Goal: Find contact information: Find contact information

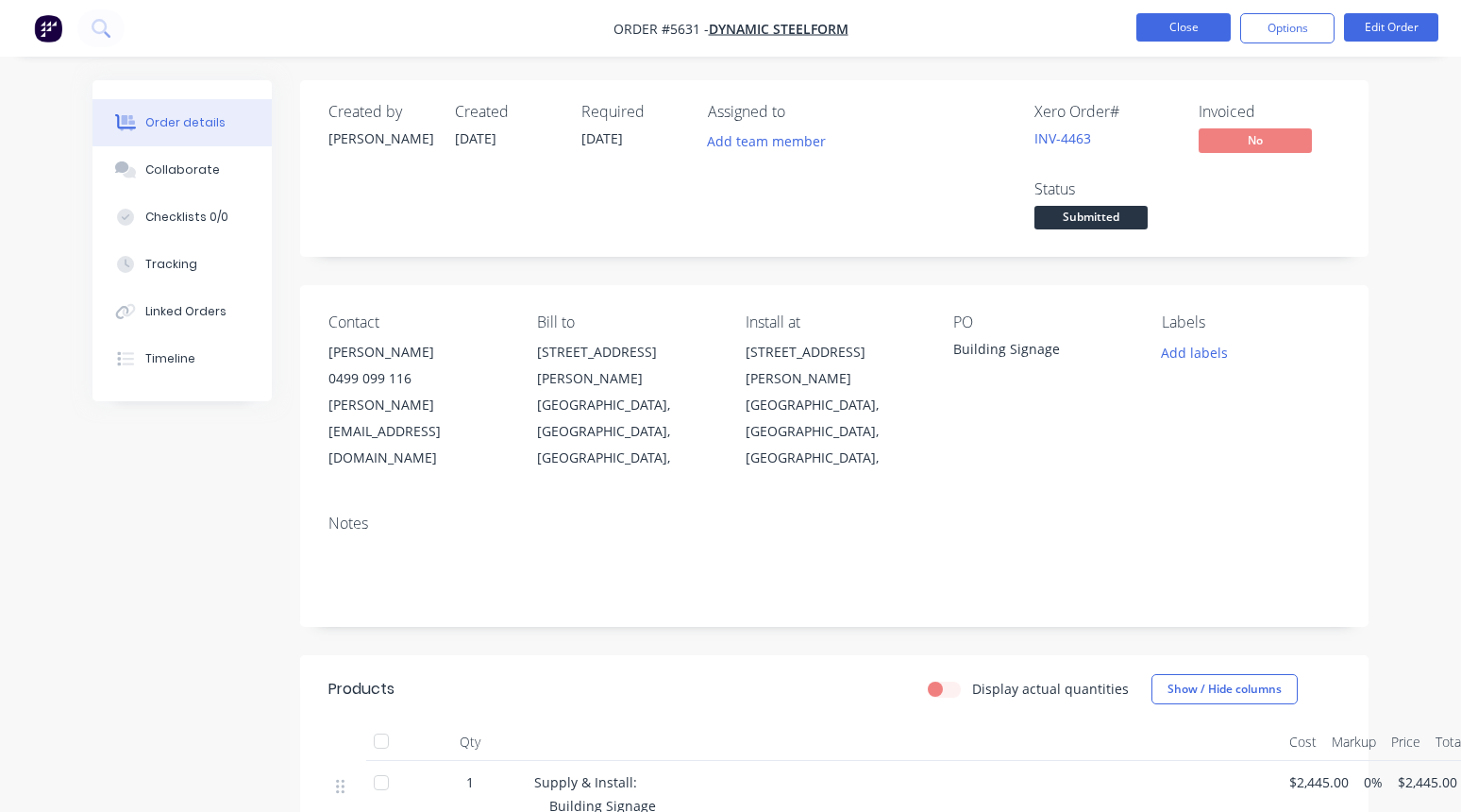
scroll to position [326, 0]
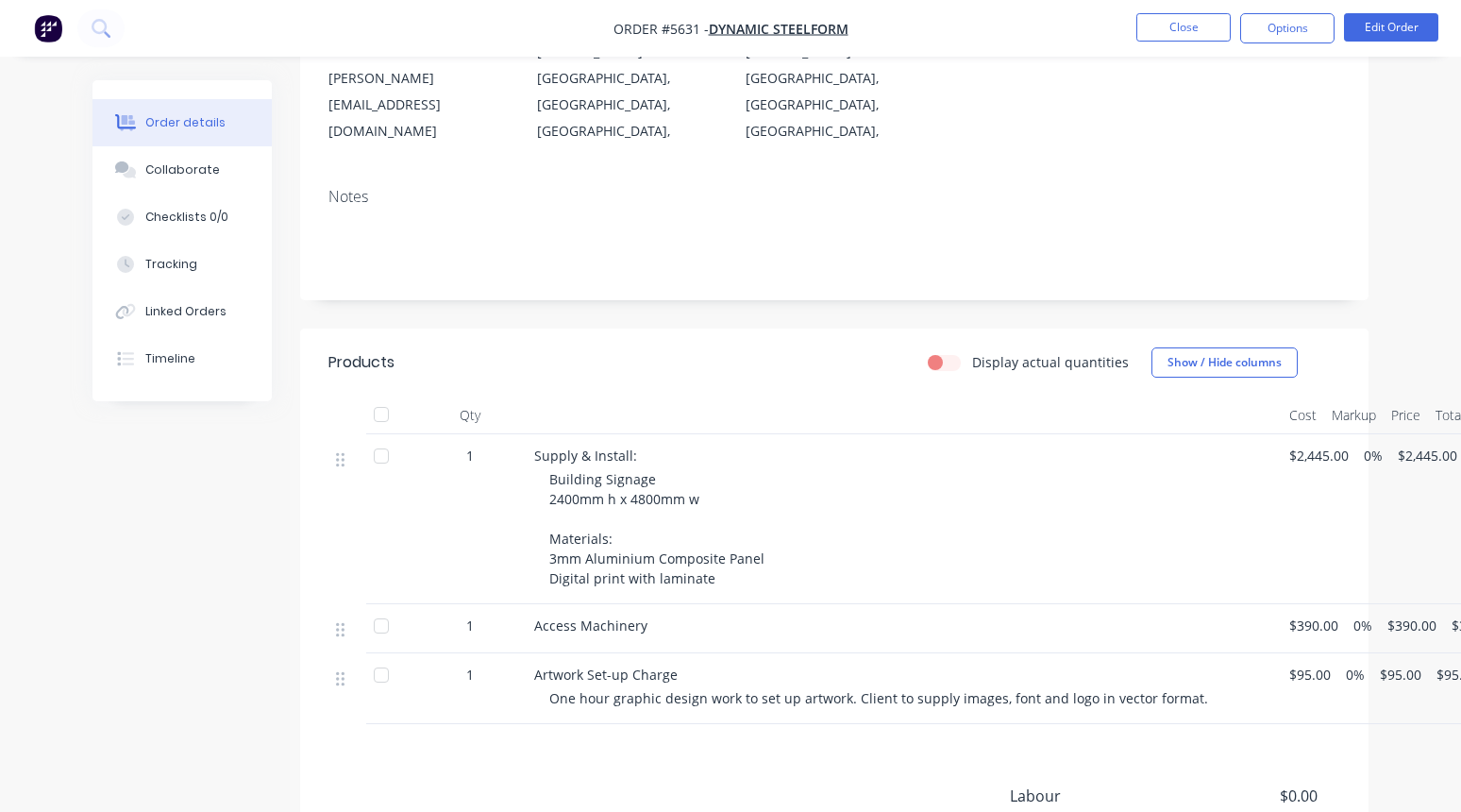
click at [1142, 47] on nav "Order #5631 - Dynamic Steelform Close Options Edit Order" at bounding box center [730, 28] width 1461 height 57
click at [1166, 33] on button "Close" at bounding box center [1183, 27] width 95 height 28
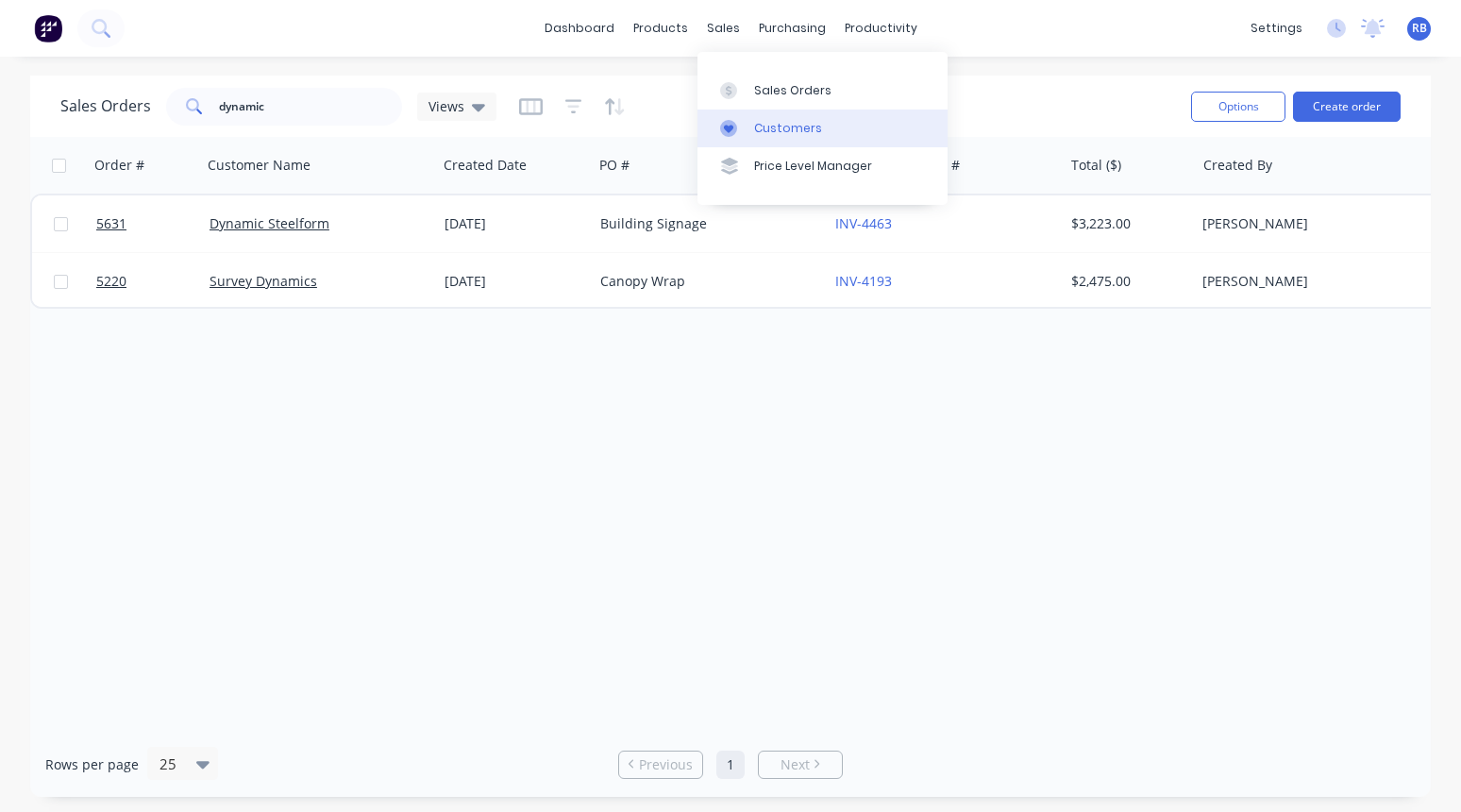
click at [786, 123] on div "Customers" at bounding box center [789, 128] width 68 height 17
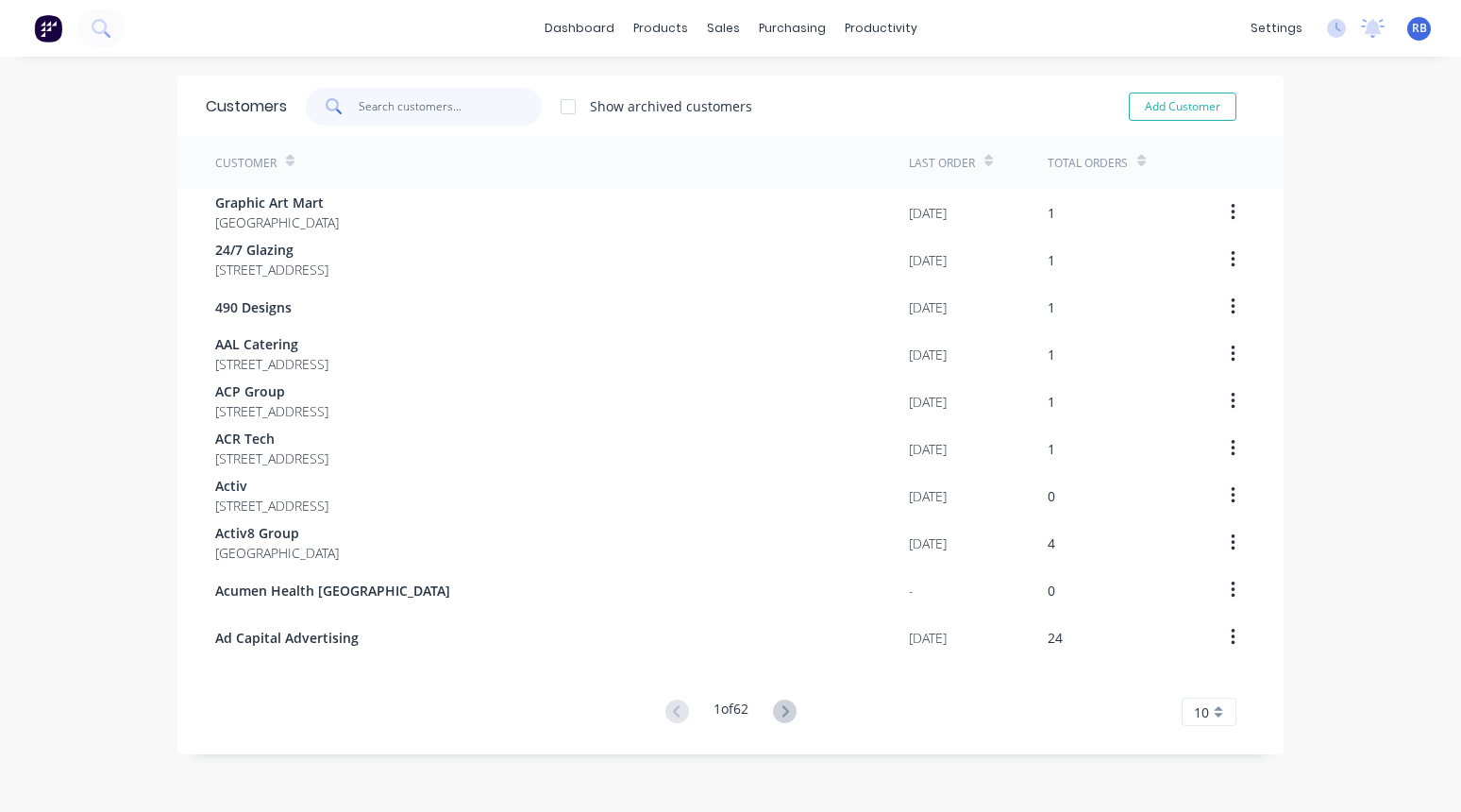
click at [372, 97] on input "text" at bounding box center [451, 107] width 184 height 38
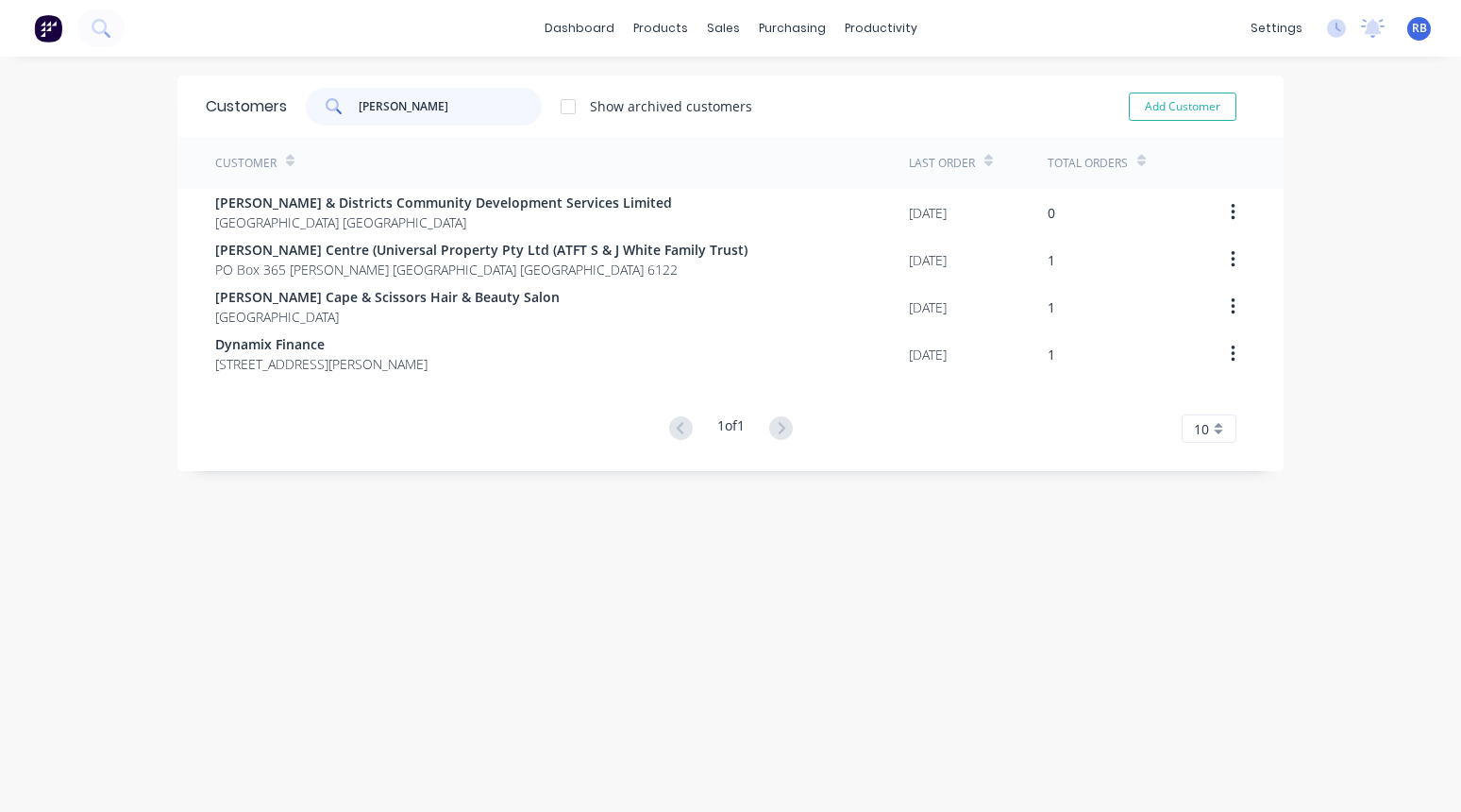
type input "byford"
drag, startPoint x: 409, startPoint y: 107, endPoint x: 302, endPoint y: 107, distance: 107.0
click at [302, 107] on div "byford Show archived customers" at bounding box center [520, 107] width 465 height 38
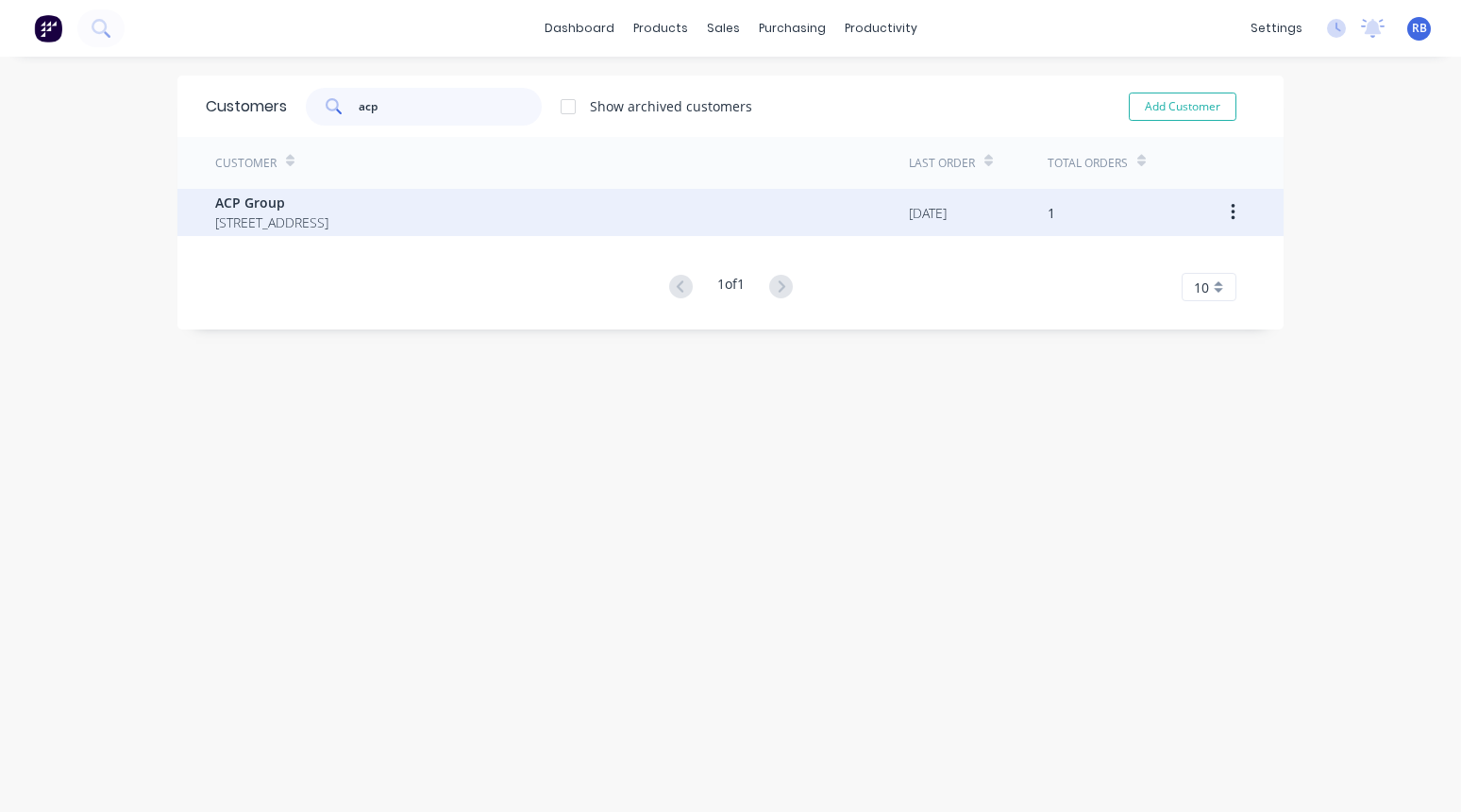
type input "acp"
click at [328, 217] on span "6-22 Magnet Road Canning Vale Western Australia Australia 6155" at bounding box center [272, 222] width 113 height 20
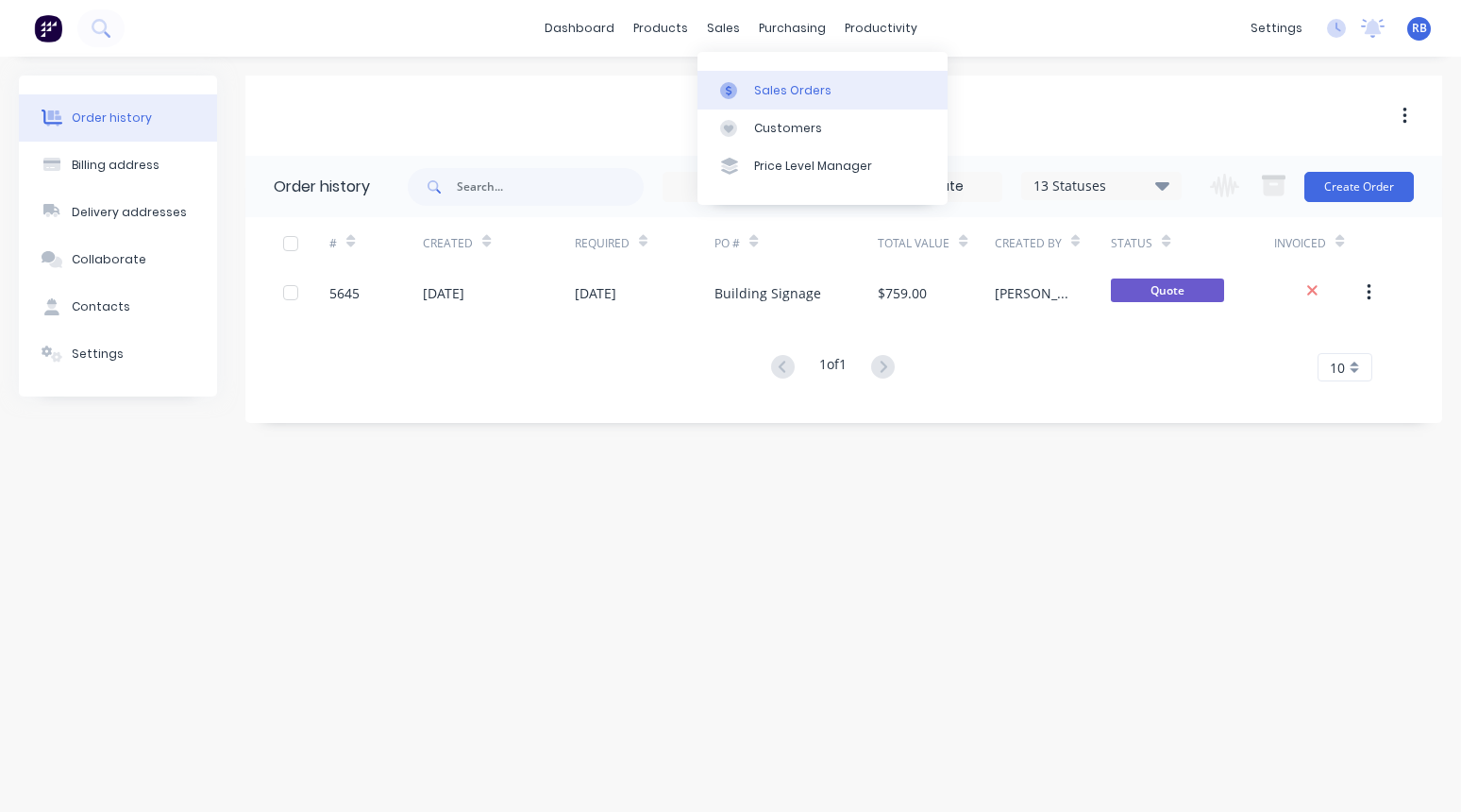
click at [785, 82] on div "Sales Orders" at bounding box center [793, 90] width 77 height 17
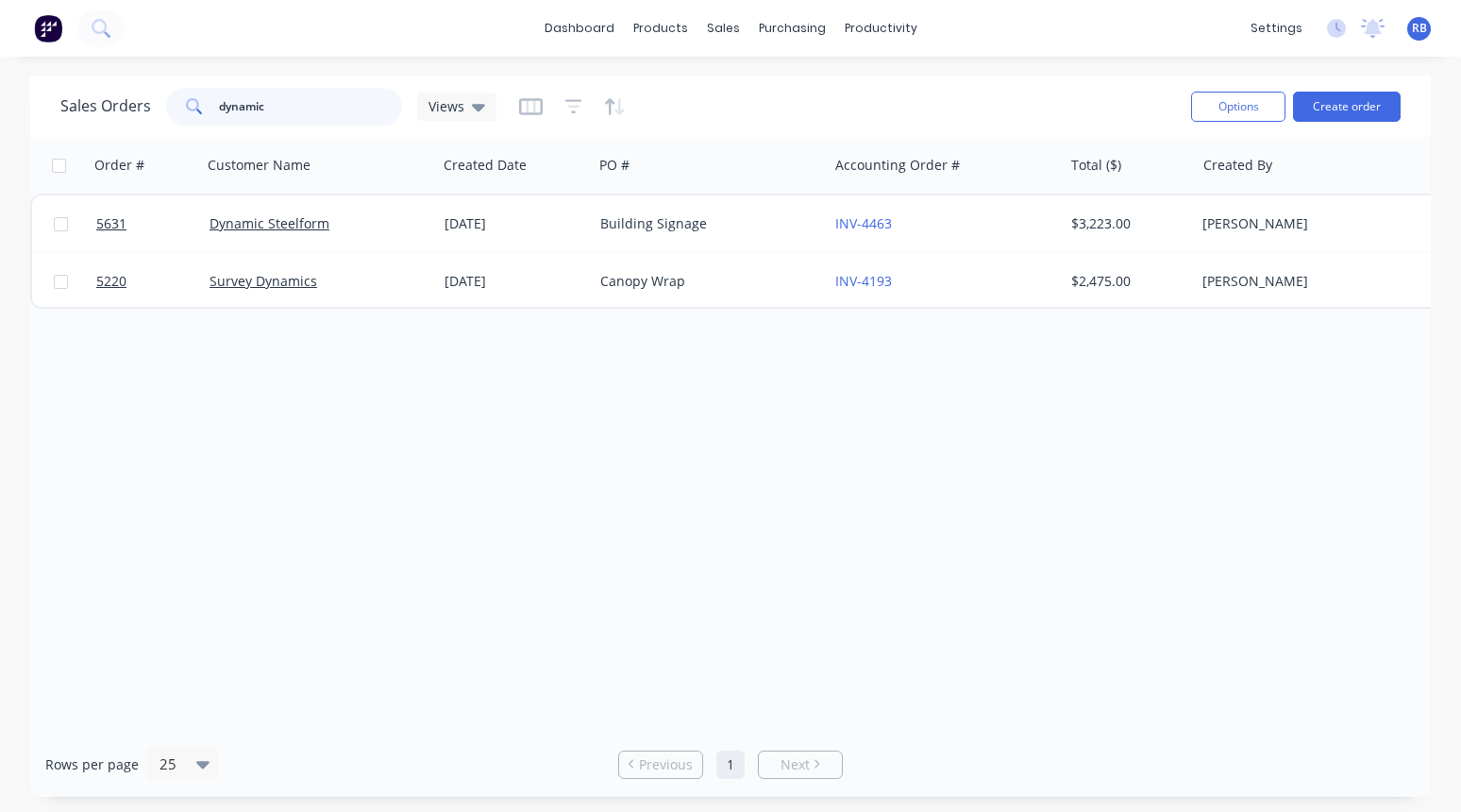
drag, startPoint x: 301, startPoint y: 107, endPoint x: 140, endPoint y: 107, distance: 161.0
click at [140, 107] on div "Sales Orders dynamic Views" at bounding box center [279, 107] width 436 height 38
type input "vasse"
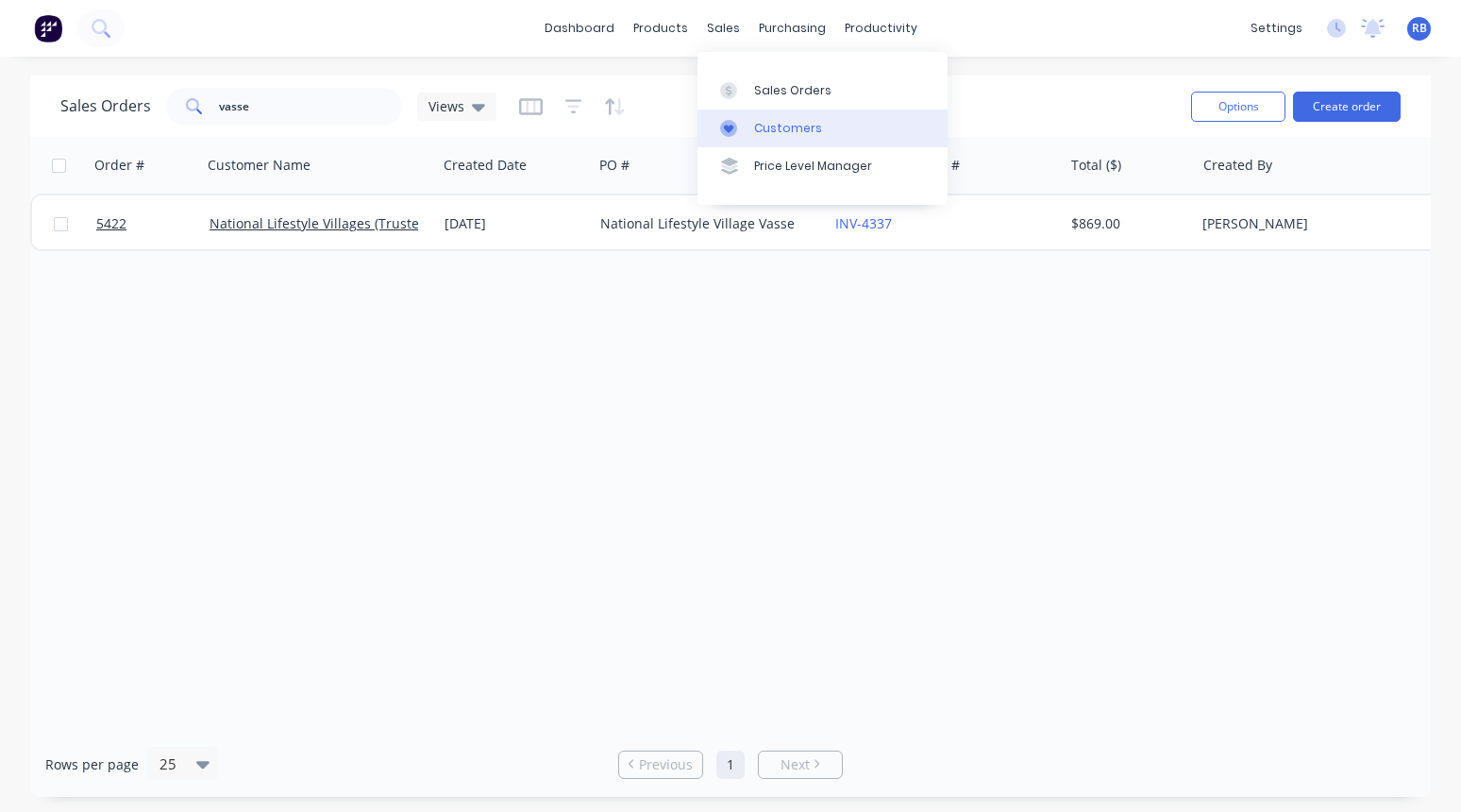
click at [770, 124] on div "Customers" at bounding box center [789, 128] width 68 height 17
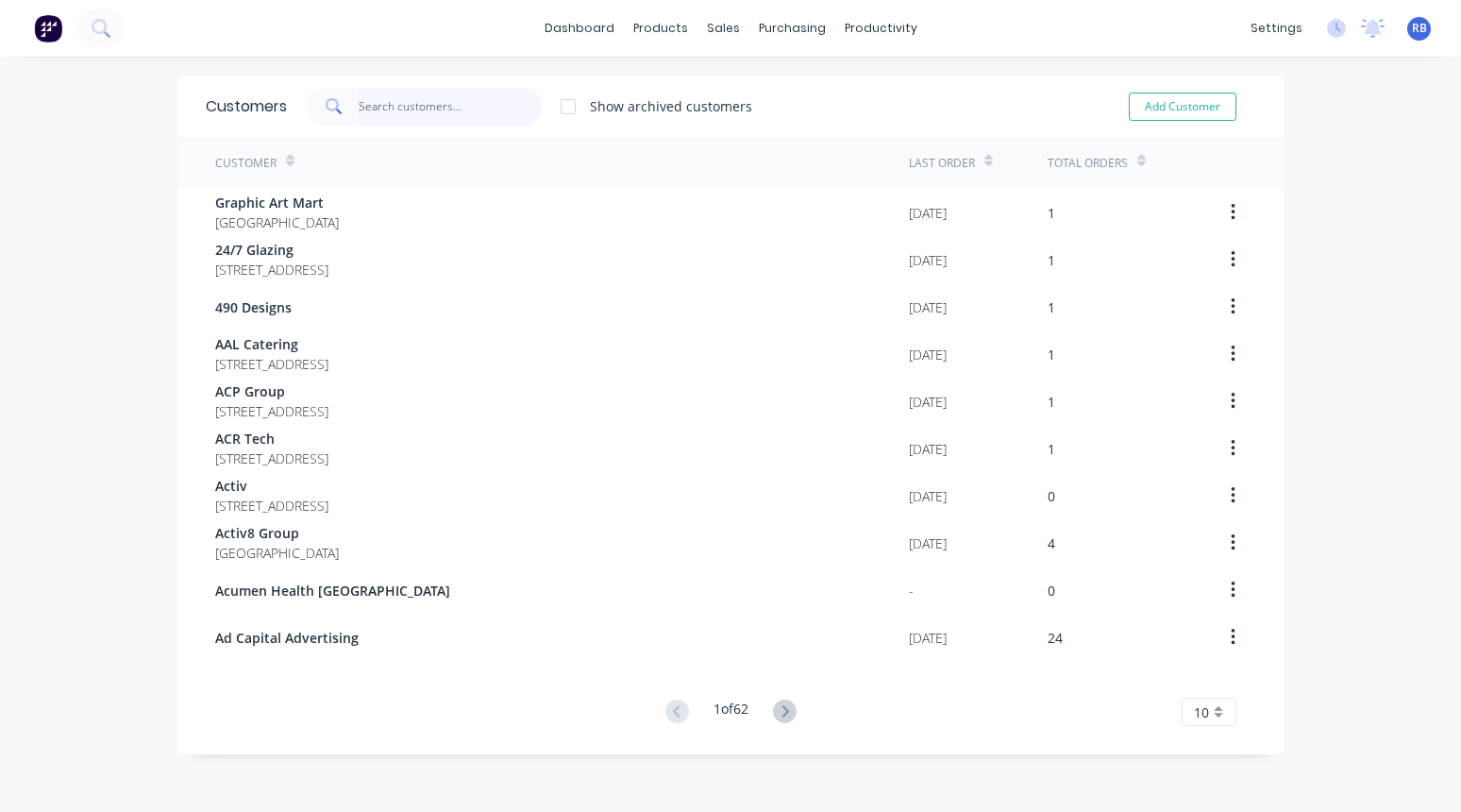
click at [390, 105] on input "text" at bounding box center [451, 107] width 184 height 38
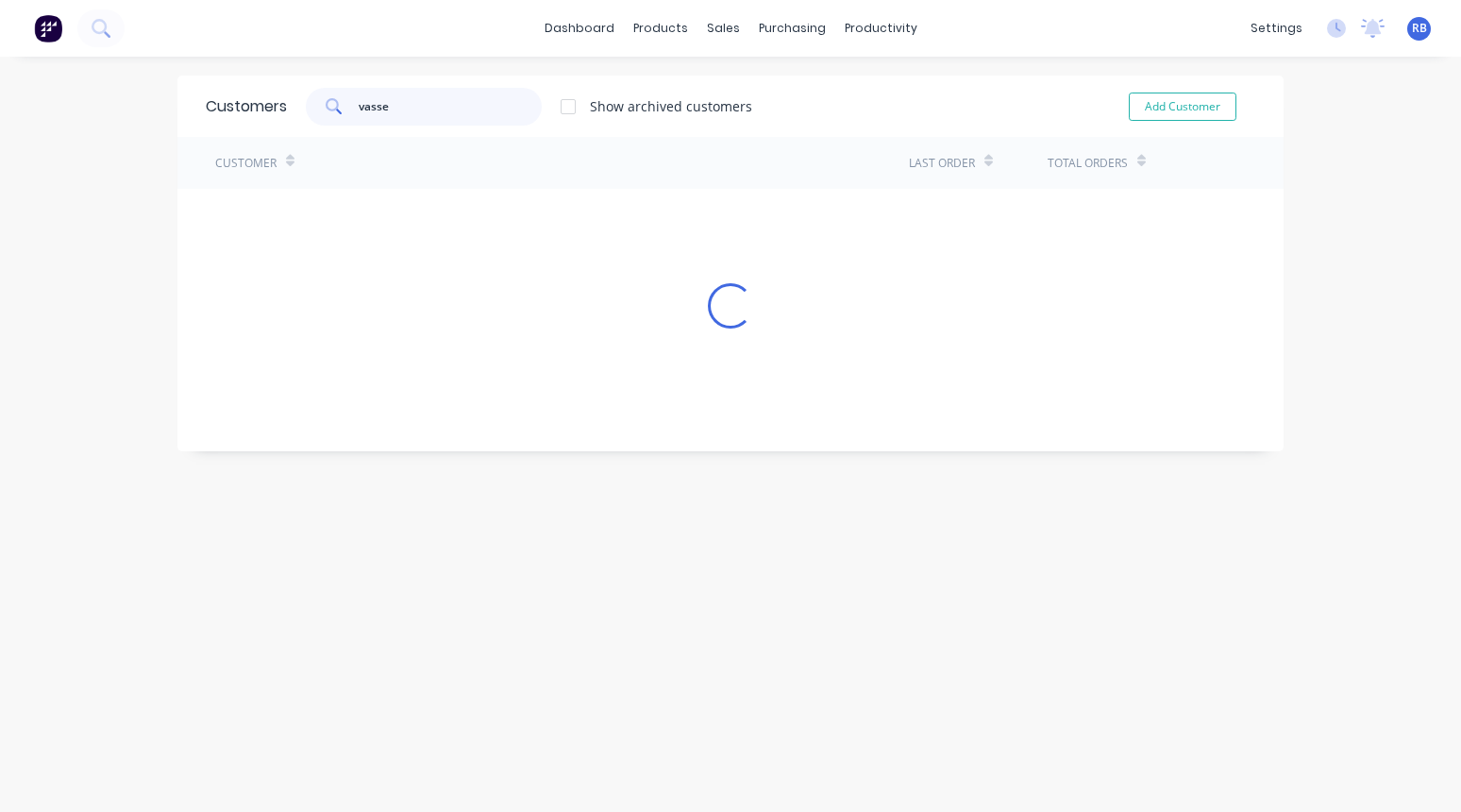
type input "vasse"
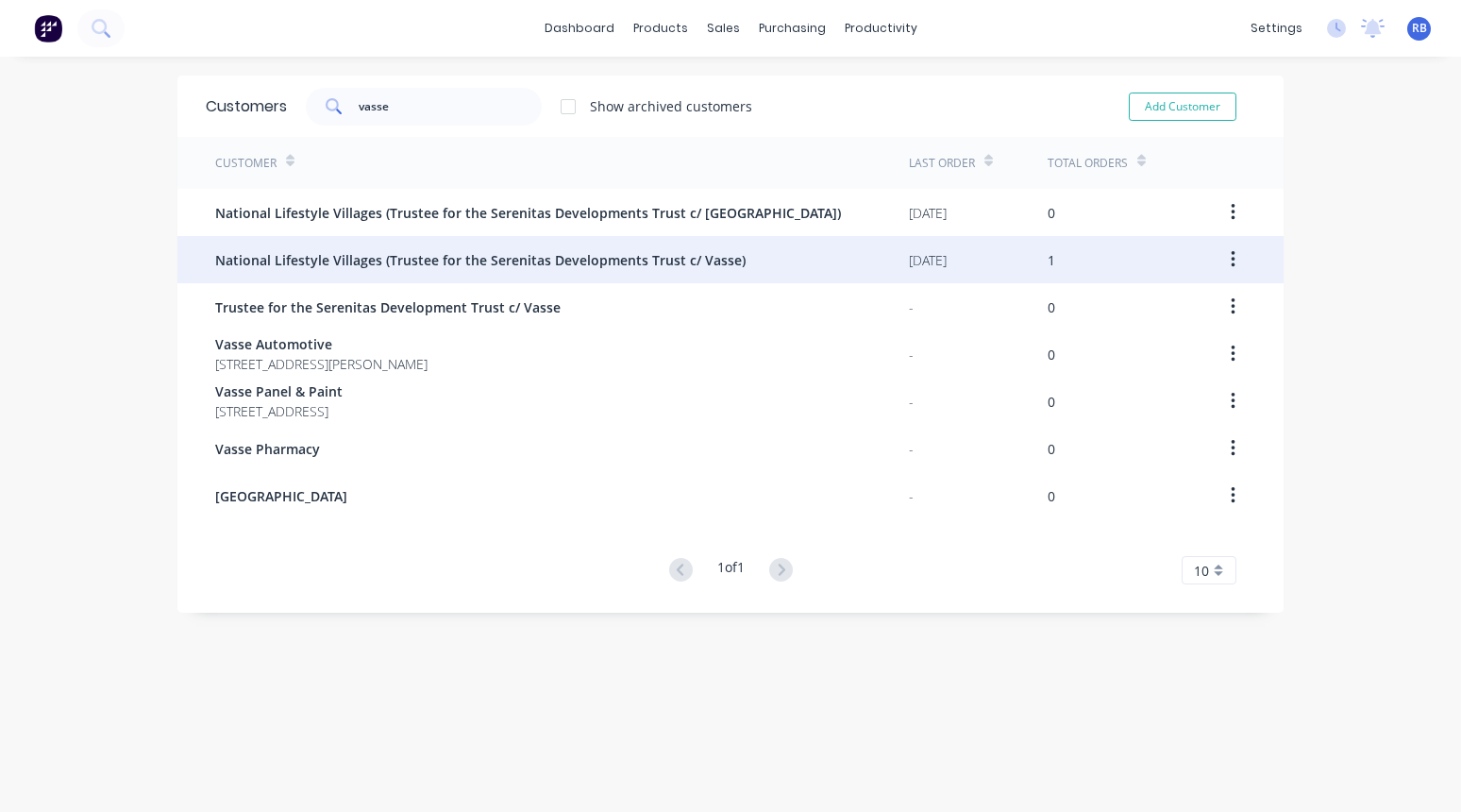
click at [893, 257] on div "National Lifestyle Villages (Trustee for the Serenitas Developments Trust c/ Va…" at bounding box center [562, 259] width 694 height 47
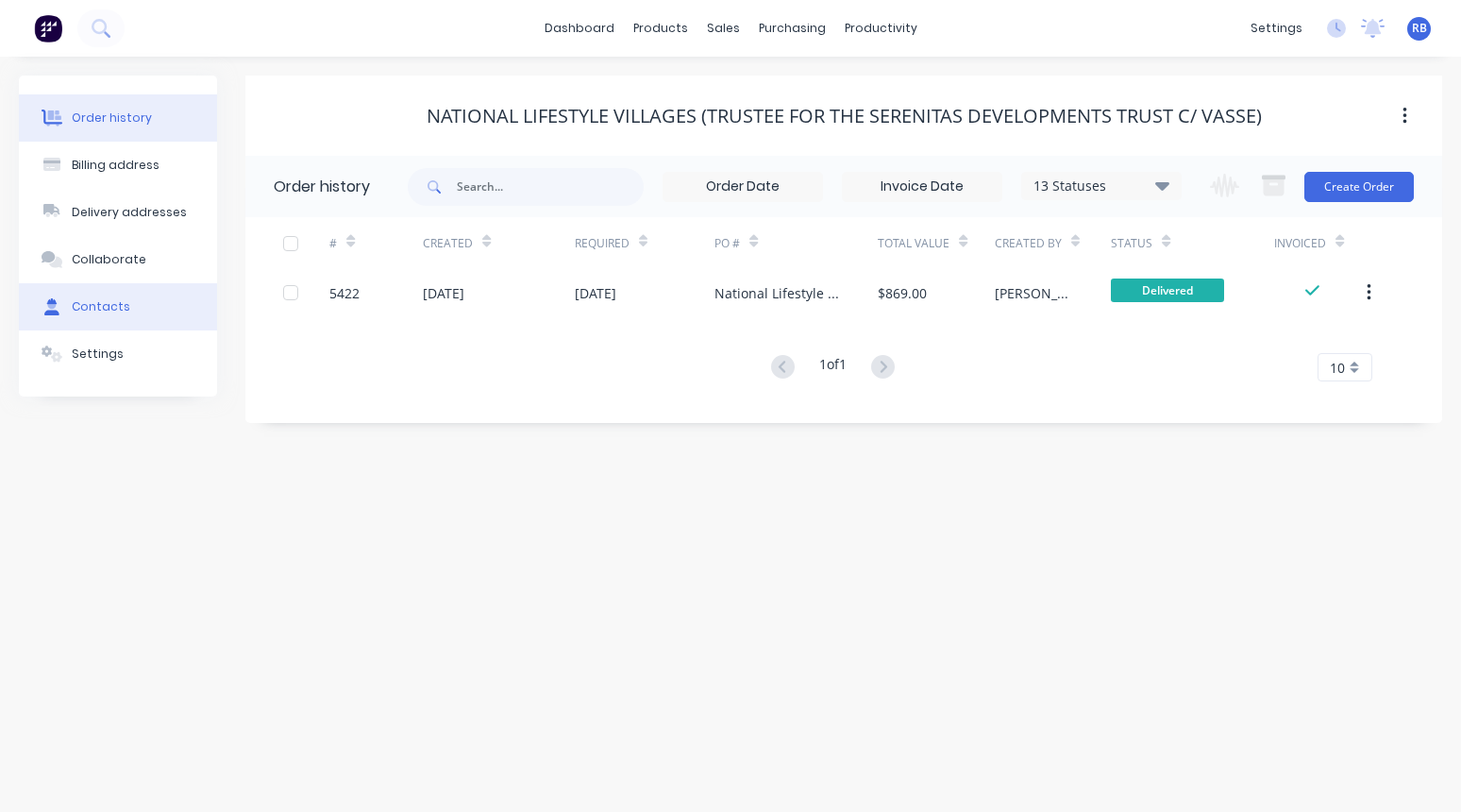
click at [122, 317] on button "Contacts" at bounding box center [117, 307] width 198 height 47
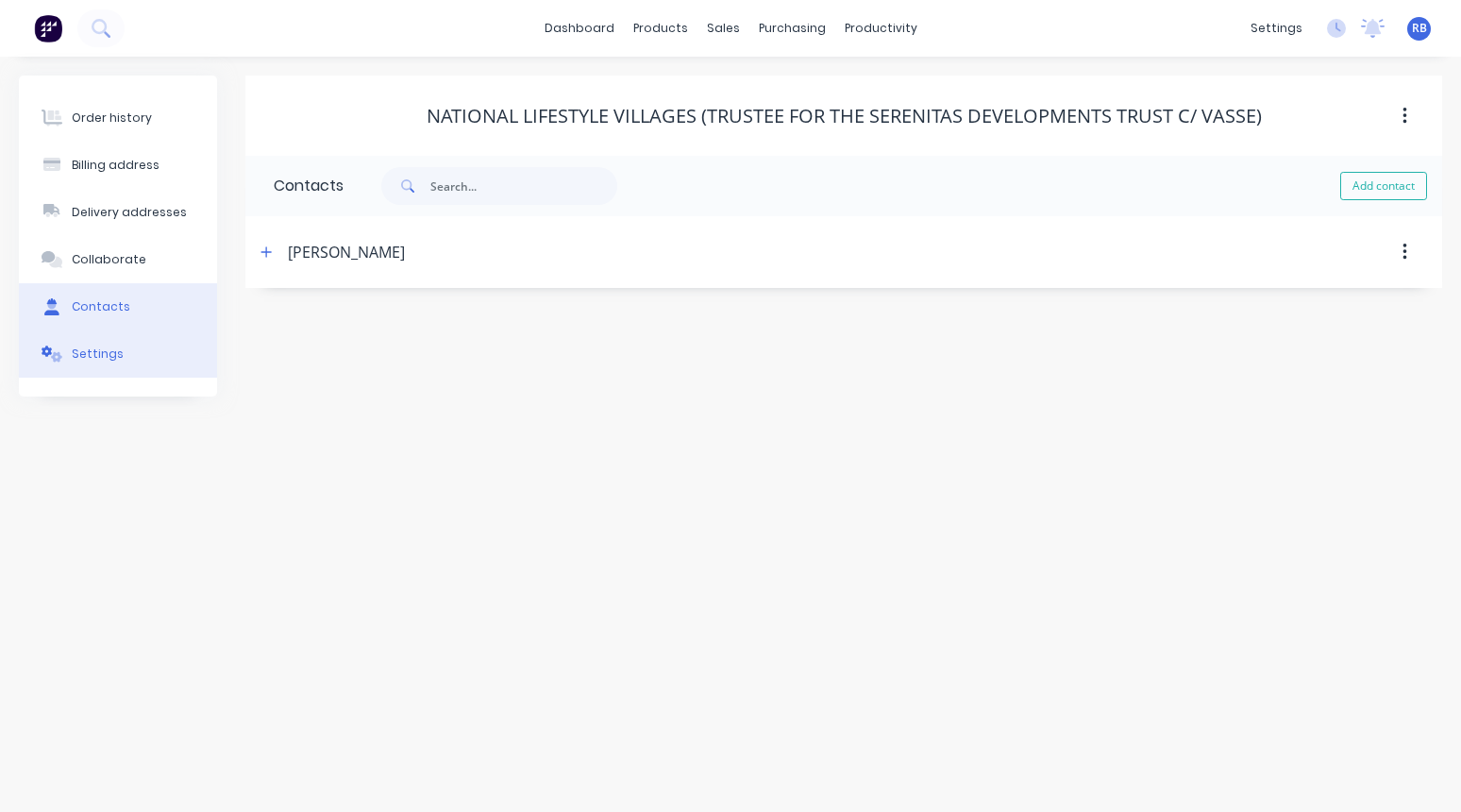
click at [102, 354] on div "Settings" at bounding box center [97, 353] width 52 height 17
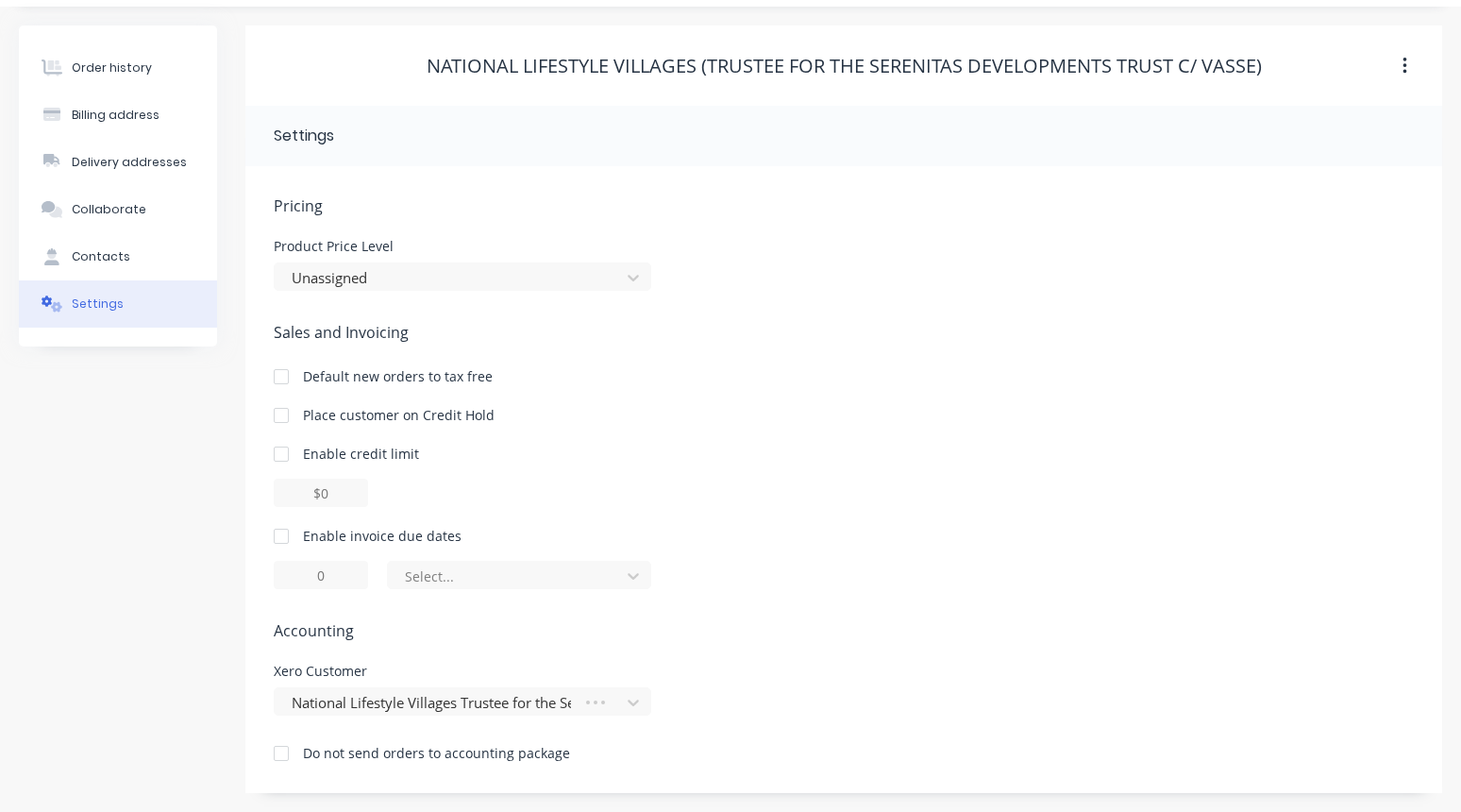
scroll to position [50, 0]
click at [281, 537] on div at bounding box center [280, 535] width 38 height 38
type input "1"
click at [336, 569] on input "1" at bounding box center [321, 575] width 95 height 28
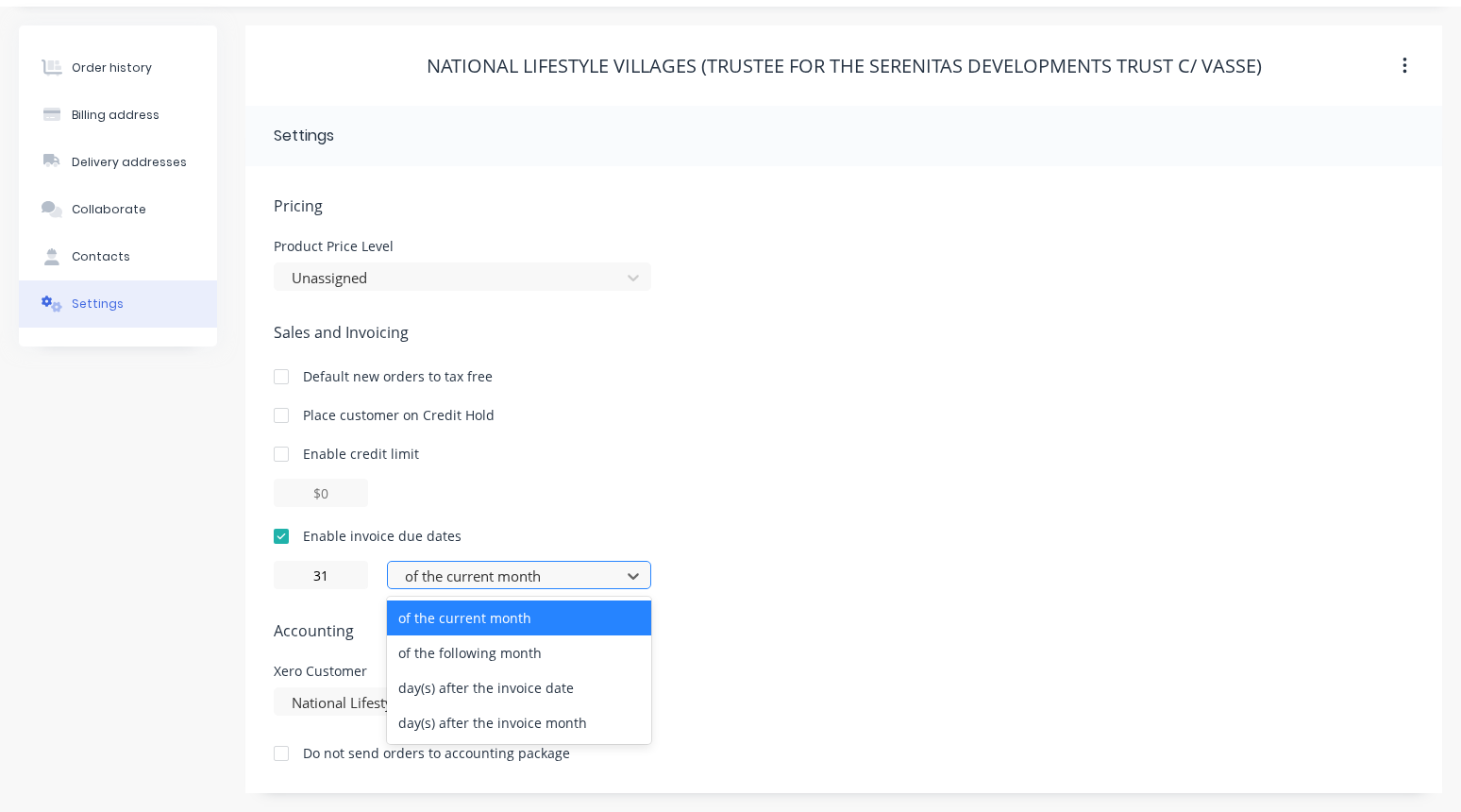
click at [468, 572] on div "of the current month" at bounding box center [506, 576] width 204 height 21
click at [359, 568] on input "31" at bounding box center [321, 575] width 95 height 28
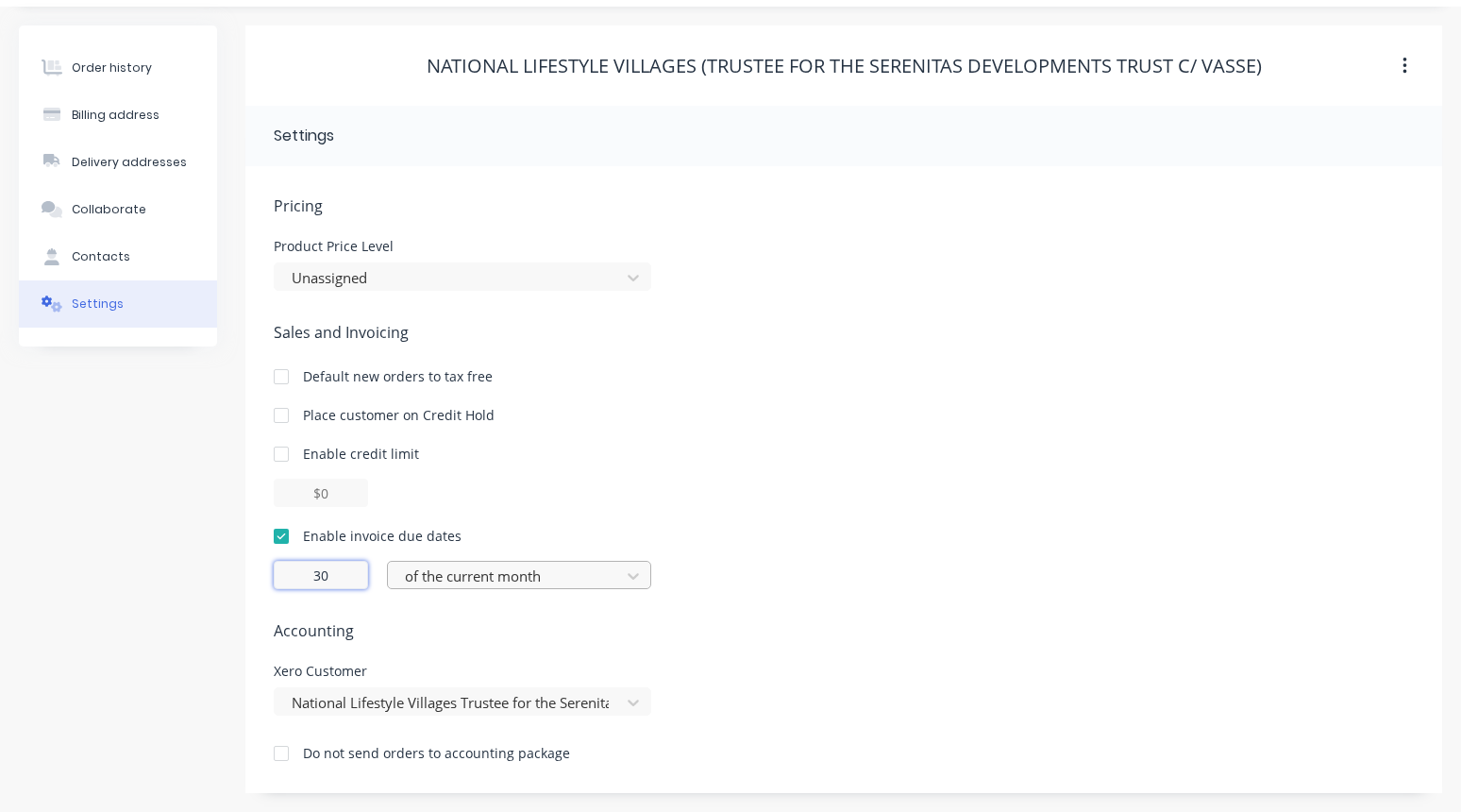
type input "30"
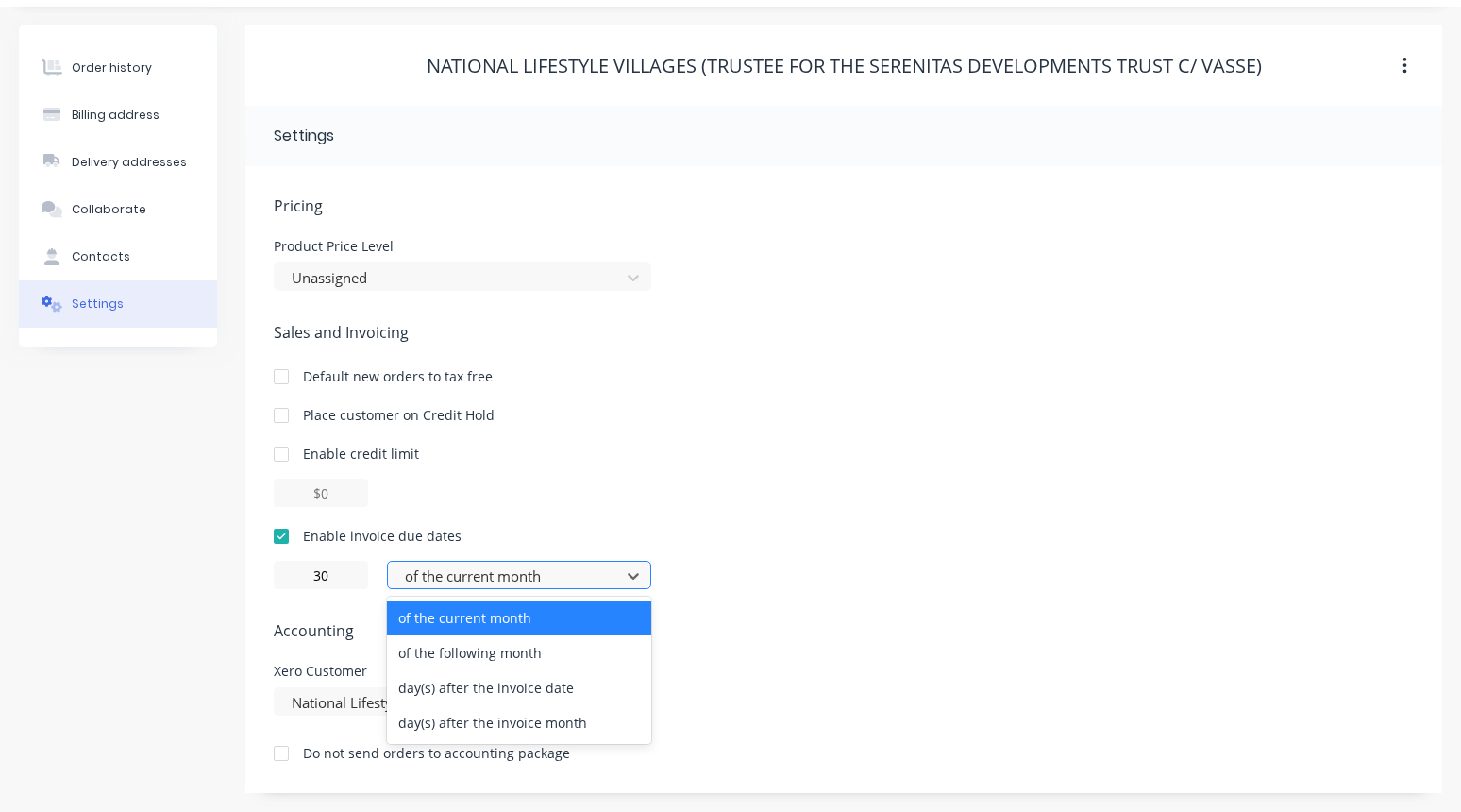
click at [497, 571] on div "of the current month" at bounding box center [506, 576] width 204 height 21
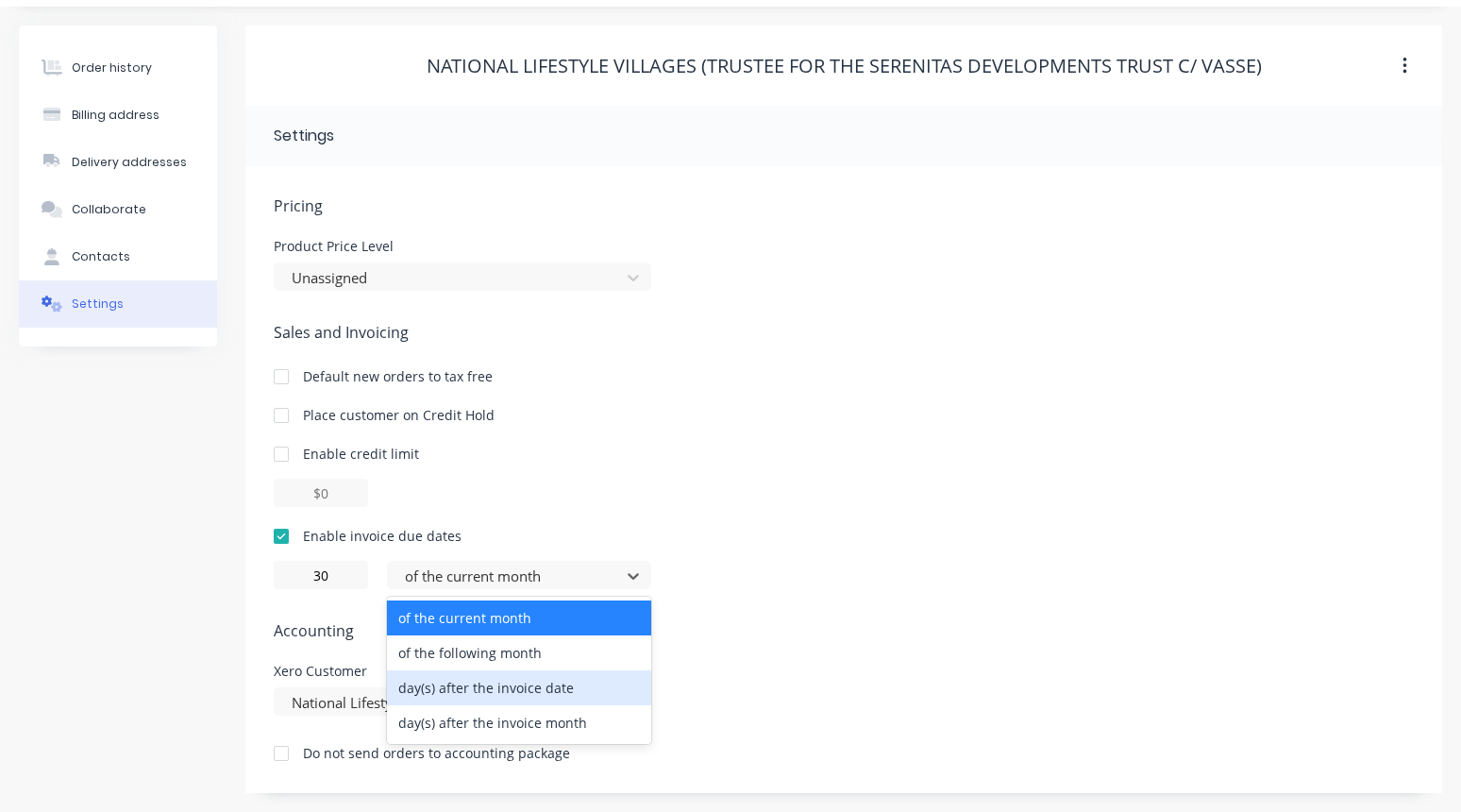
click at [464, 687] on div "day(s) after the invoice date" at bounding box center [519, 688] width 264 height 35
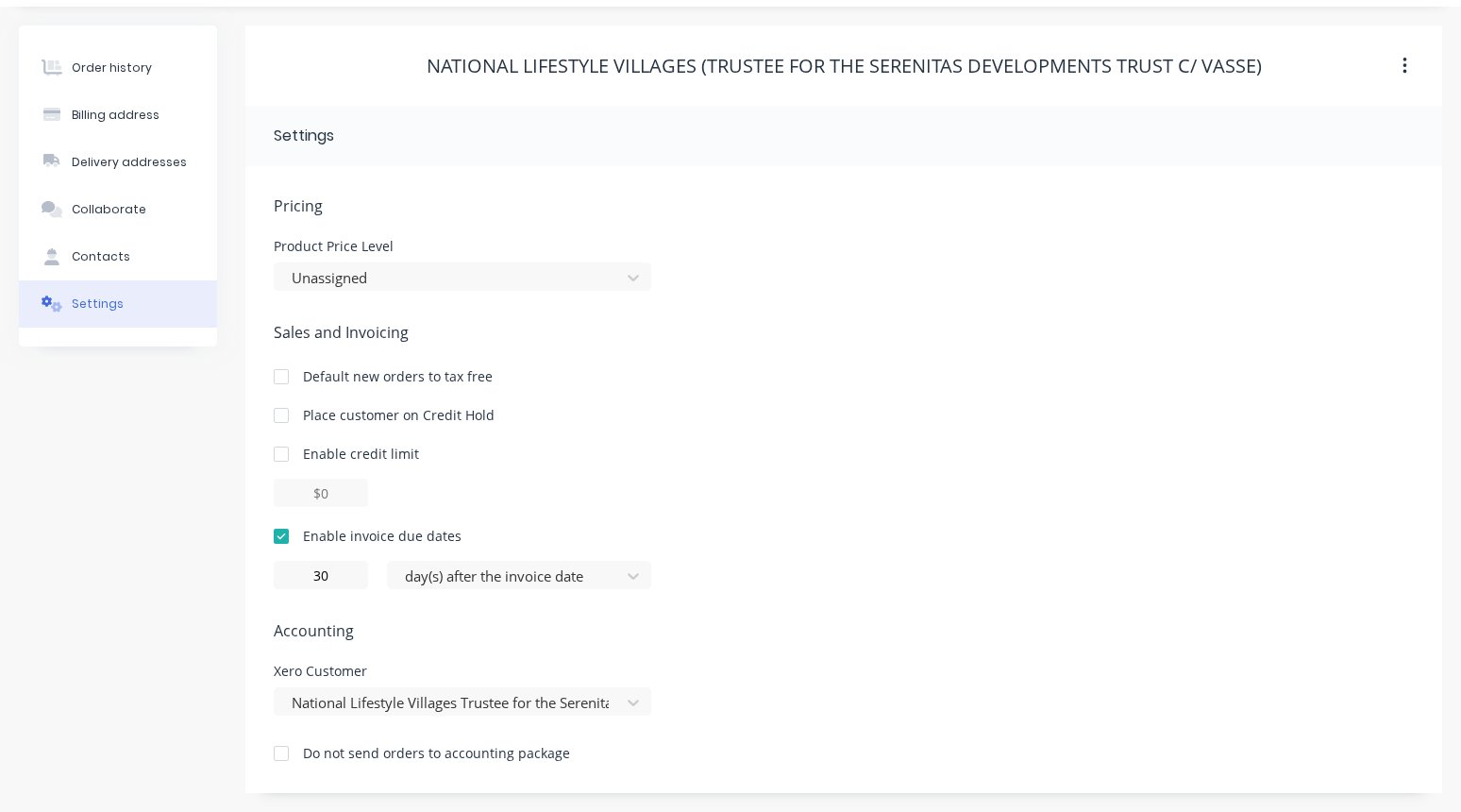
click at [786, 669] on div "Xero Customer National Lifestyle Villages Trustee for the Serenitas Development…" at bounding box center [843, 690] width 1140 height 51
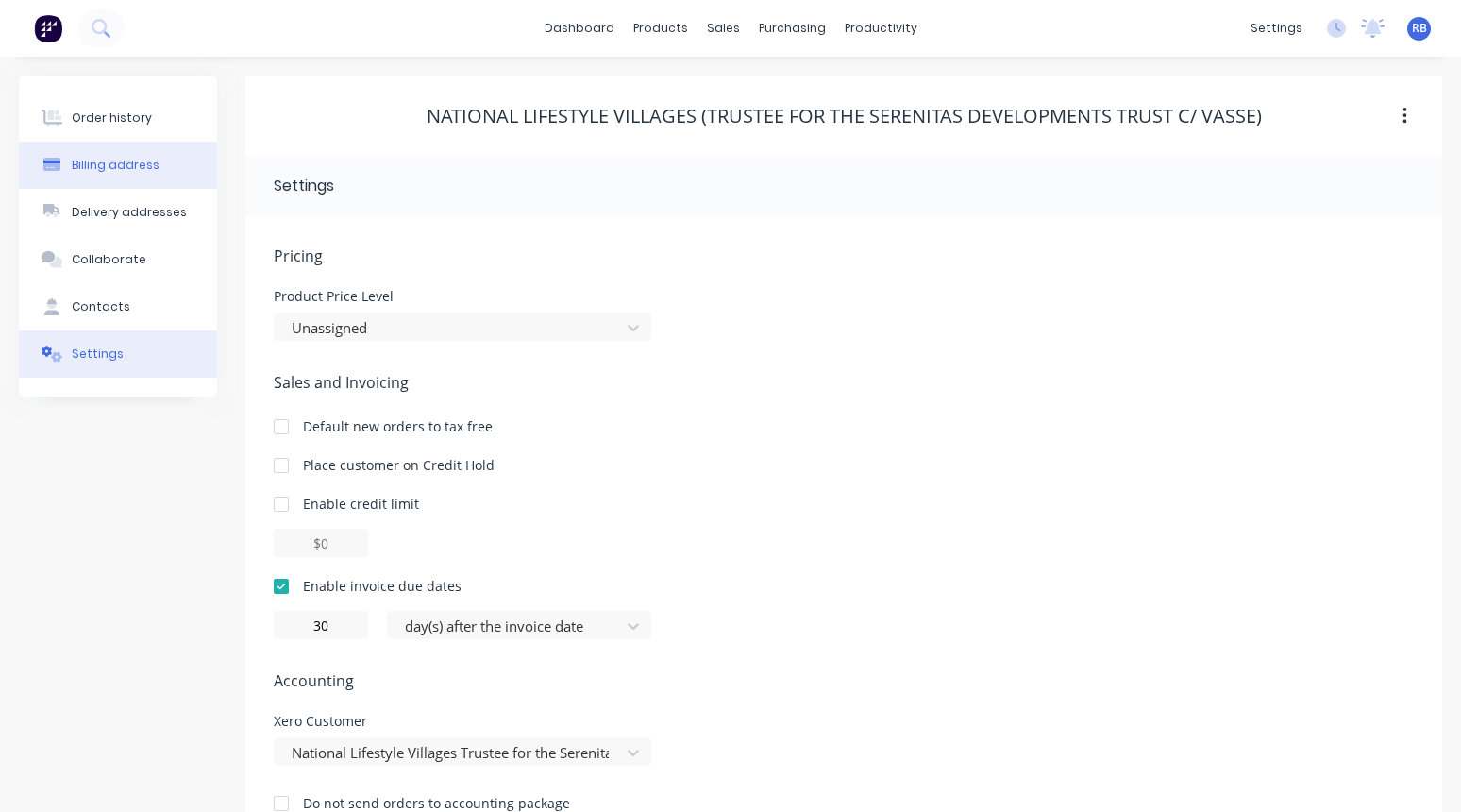
scroll to position [0, 0]
click at [95, 149] on button "Billing address" at bounding box center [117, 165] width 198 height 47
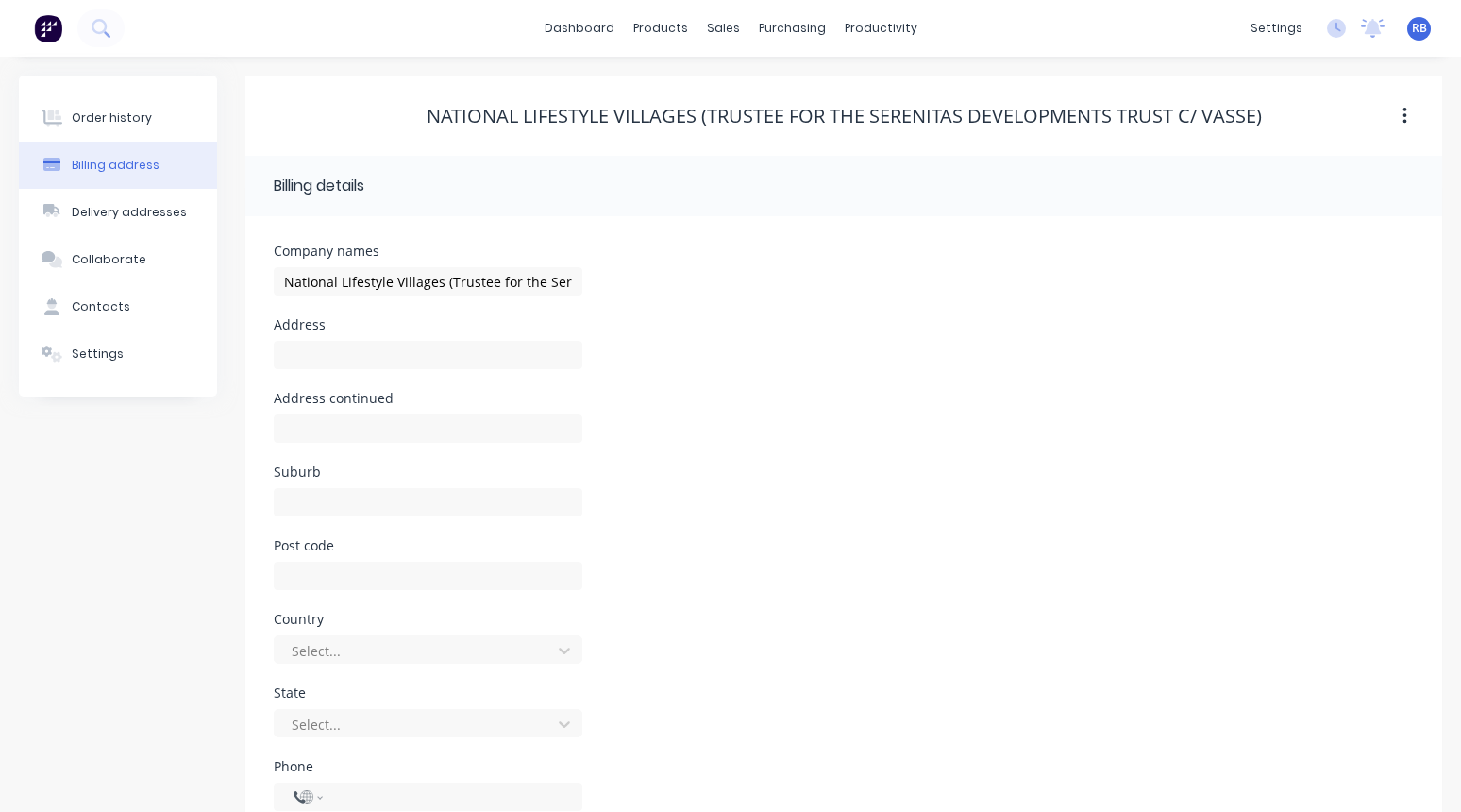
select select "AU"
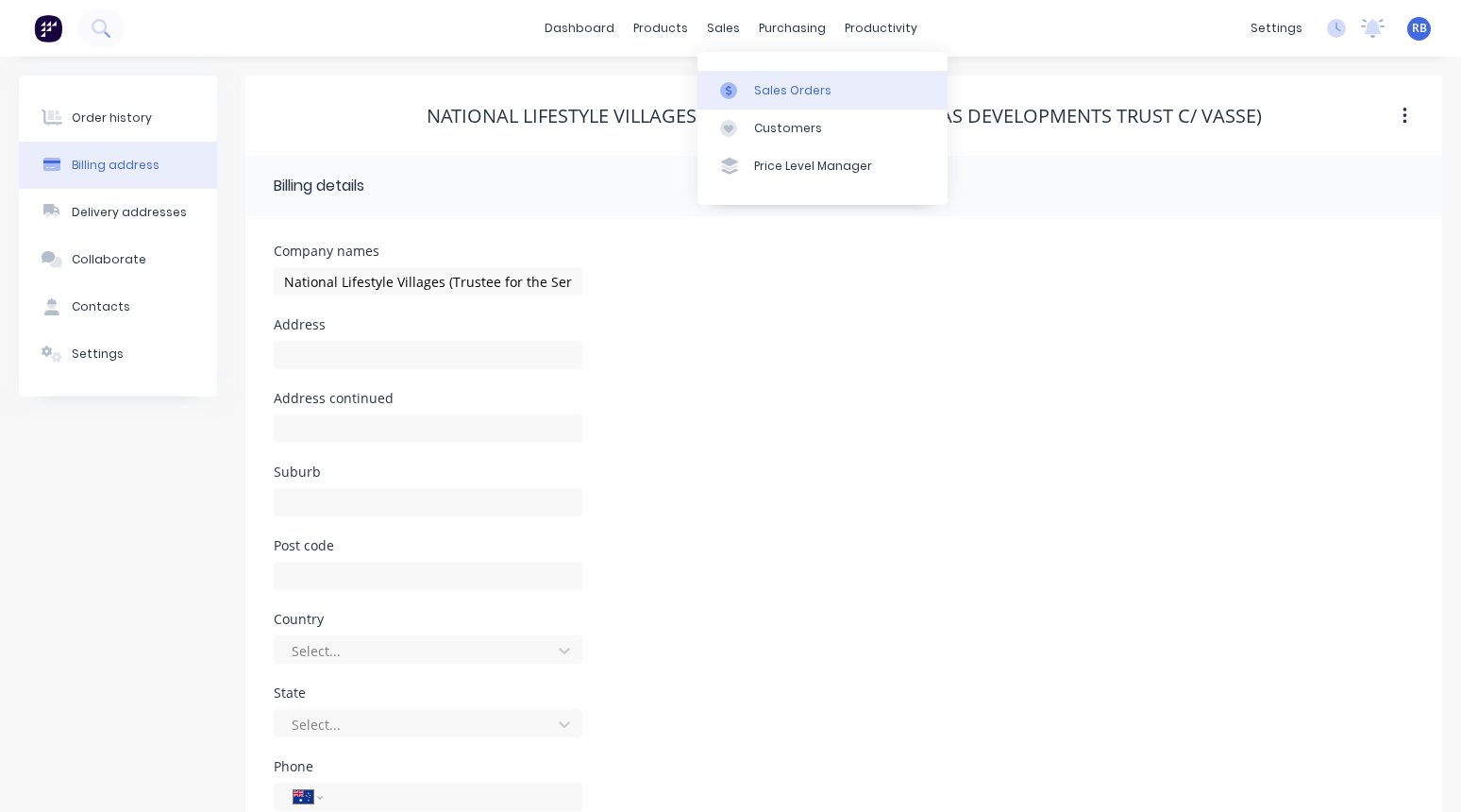
click at [784, 73] on link "Sales Orders" at bounding box center [823, 89] width 250 height 38
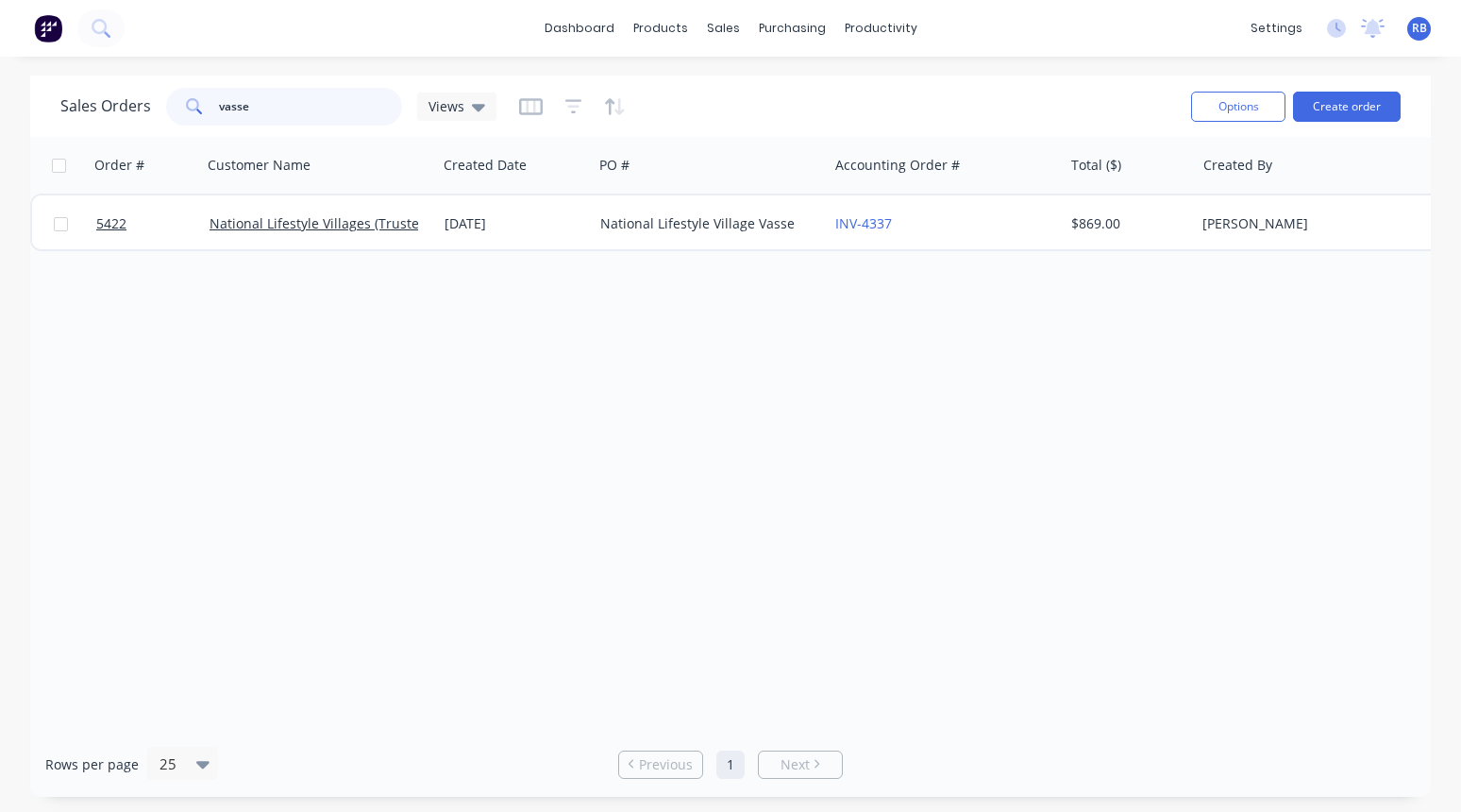
drag, startPoint x: 282, startPoint y: 108, endPoint x: 157, endPoint y: 108, distance: 125.0
click at [157, 108] on div "Sales Orders vasse Views" at bounding box center [279, 107] width 436 height 38
type input "UGL"
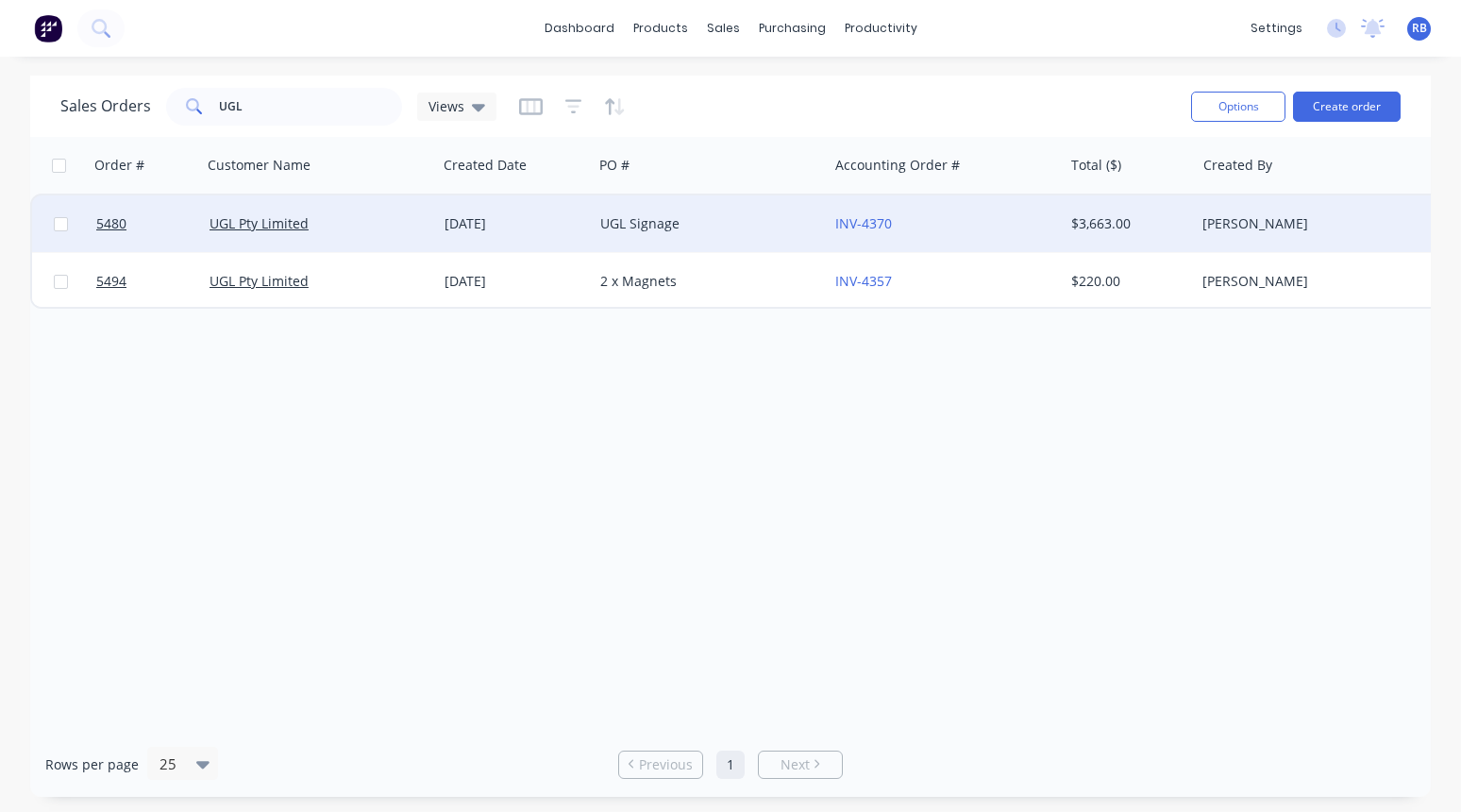
click at [392, 218] on div "UGL Pty Limited" at bounding box center [314, 223] width 209 height 19
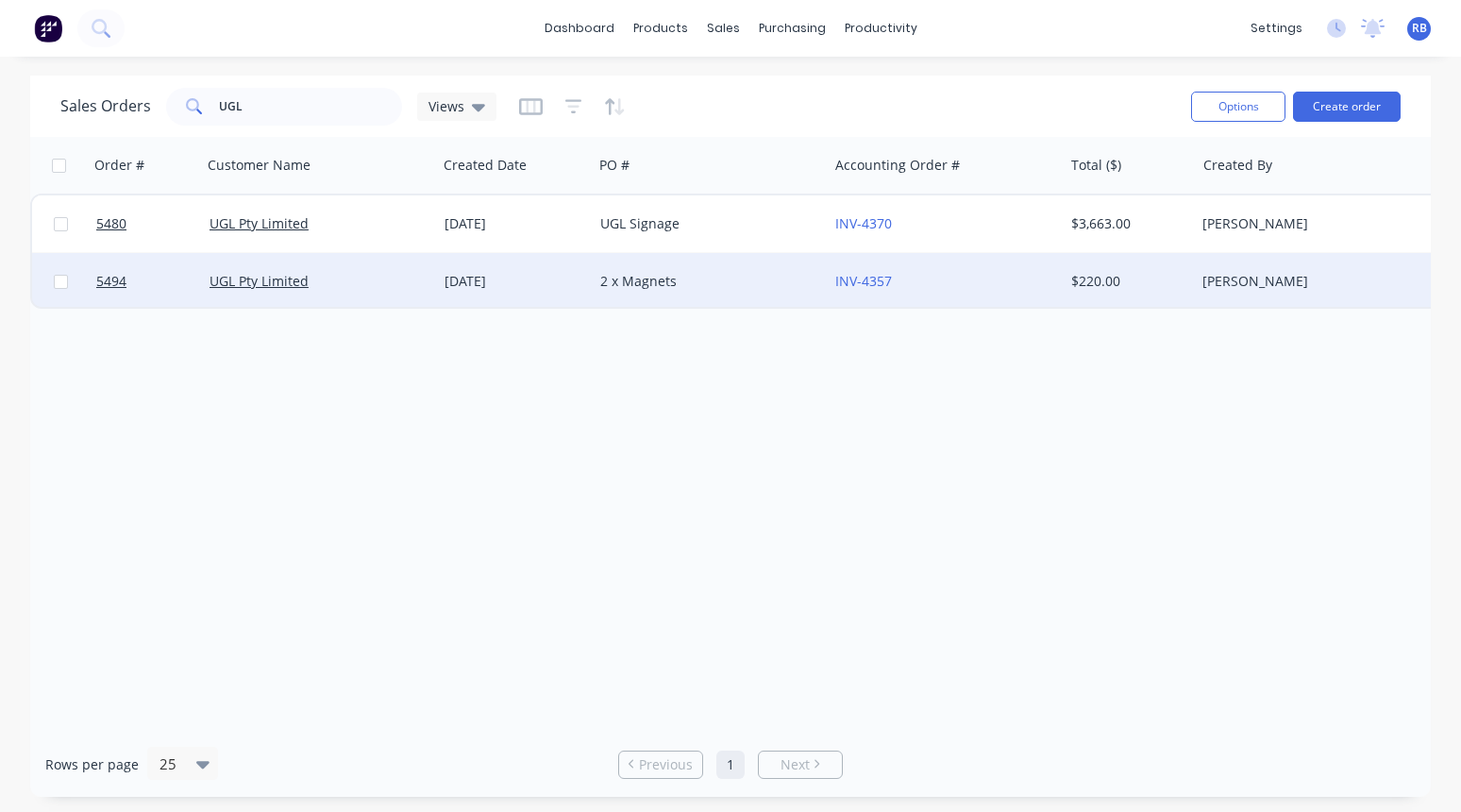
click at [363, 272] on div "UGL Pty Limited" at bounding box center [314, 280] width 209 height 19
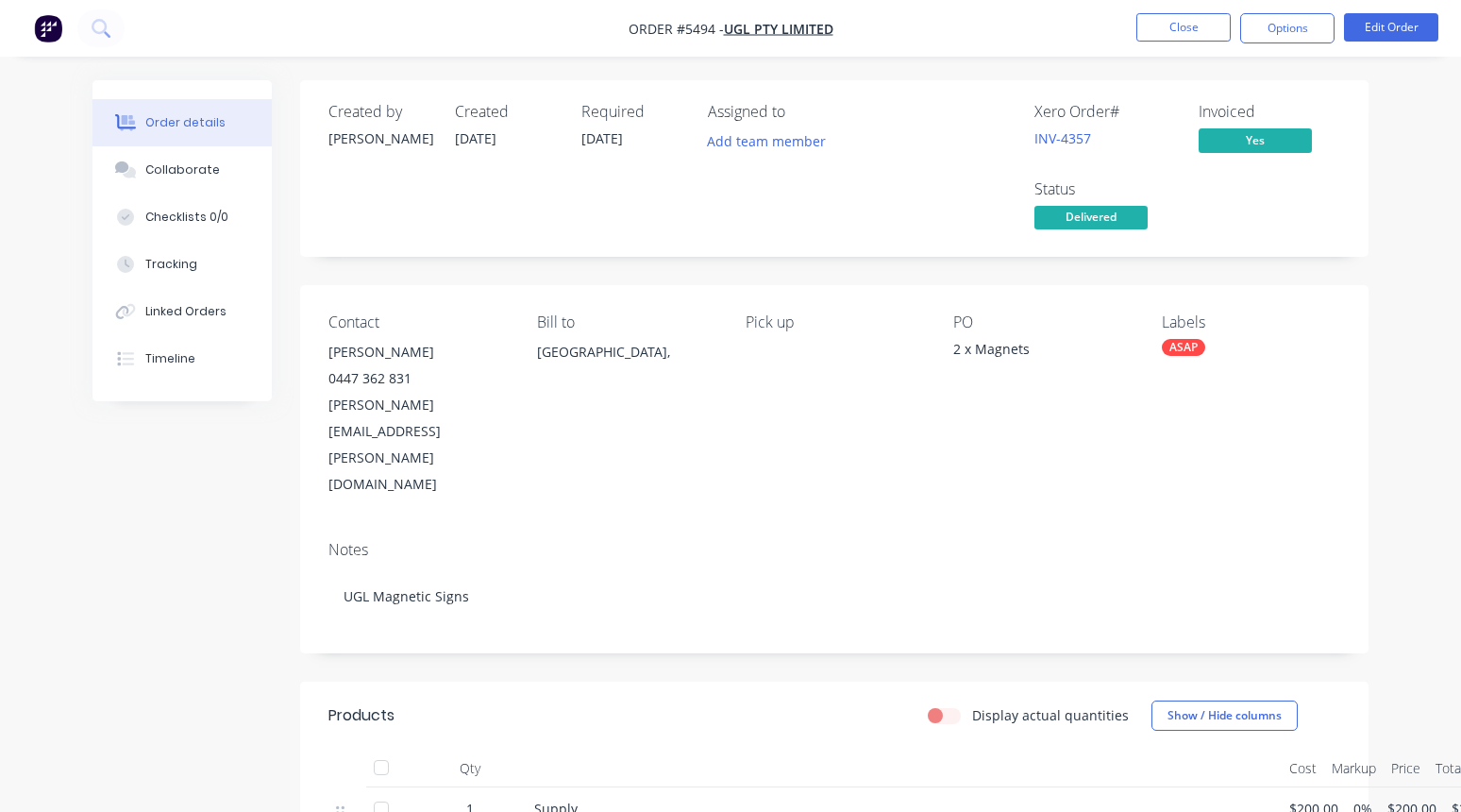
click at [337, 402] on div "eugene.venter@ugllimited.com" at bounding box center [417, 445] width 179 height 106
drag, startPoint x: 519, startPoint y: 404, endPoint x: 325, endPoint y: 407, distance: 194.0
click at [325, 407] on div "Contact Eugene Venter 0447 362 831 eugene.venter@ugllimited.com Bill to Austral…" at bounding box center [834, 406] width 1068 height 240
copy div "eugene.venter@ugllimited.com"
click at [1174, 28] on button "Close" at bounding box center [1183, 27] width 95 height 28
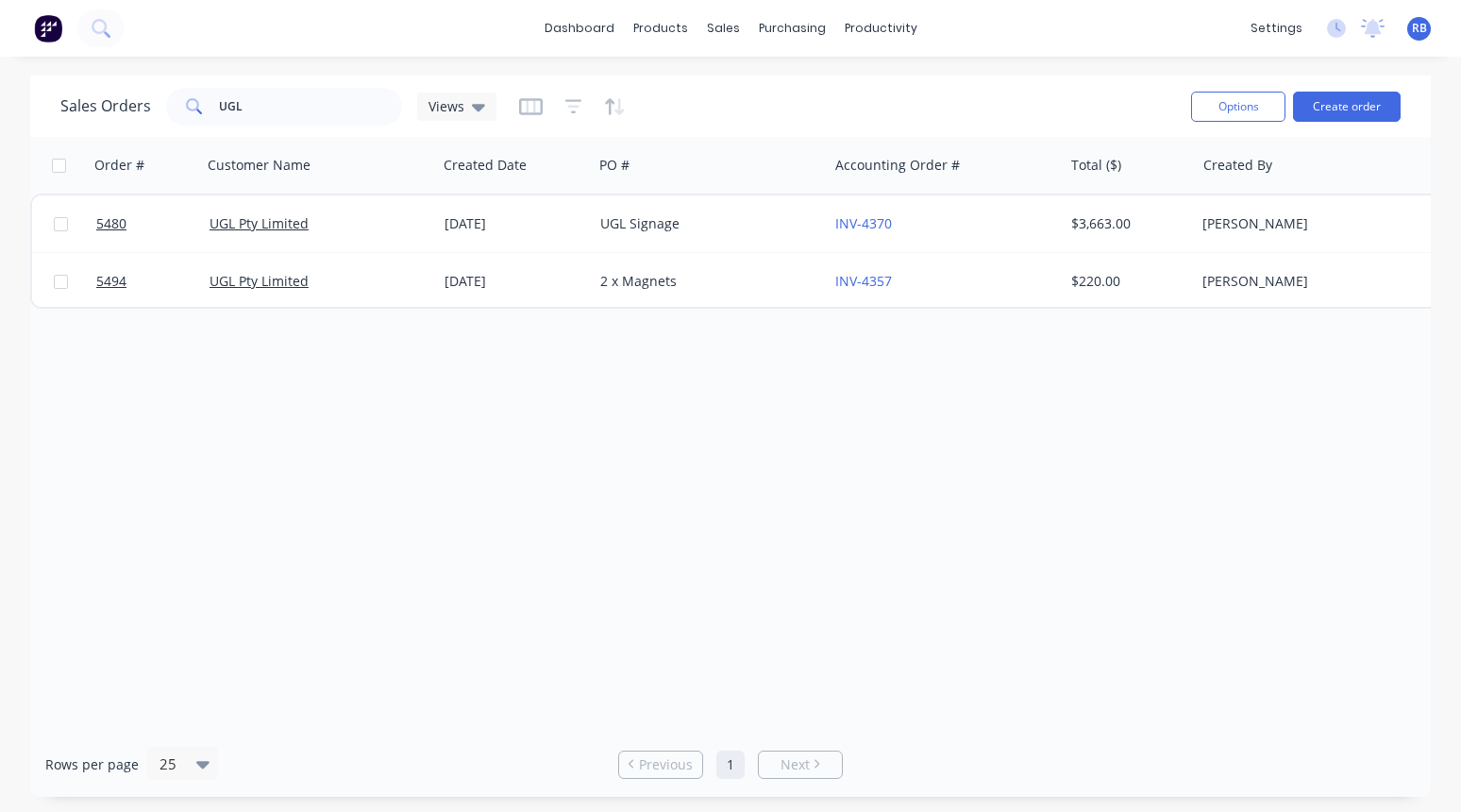
click at [1430, 27] on div "RB Signup WA Rachel Bye Administrator Profile Sign out" at bounding box center [1419, 28] width 23 height 23
click at [1411, 33] on div "RB Signup WA Rachel Bye Administrator Profile Sign out" at bounding box center [1419, 28] width 23 height 23
click at [1417, 32] on span "RB" at bounding box center [1419, 27] width 15 height 17
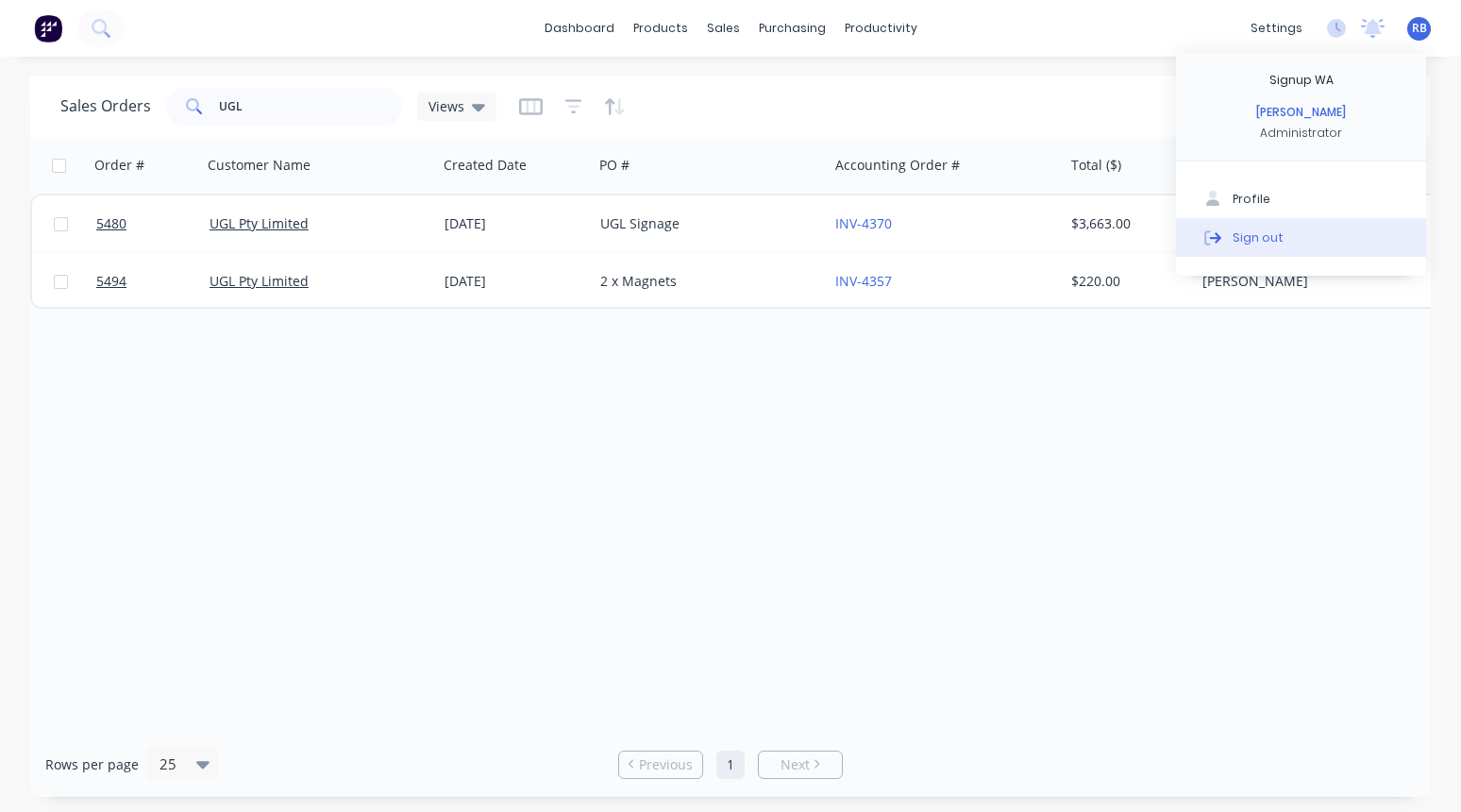
click at [1242, 229] on div "Sign out" at bounding box center [1258, 236] width 51 height 17
